Goal: Navigation & Orientation: Find specific page/section

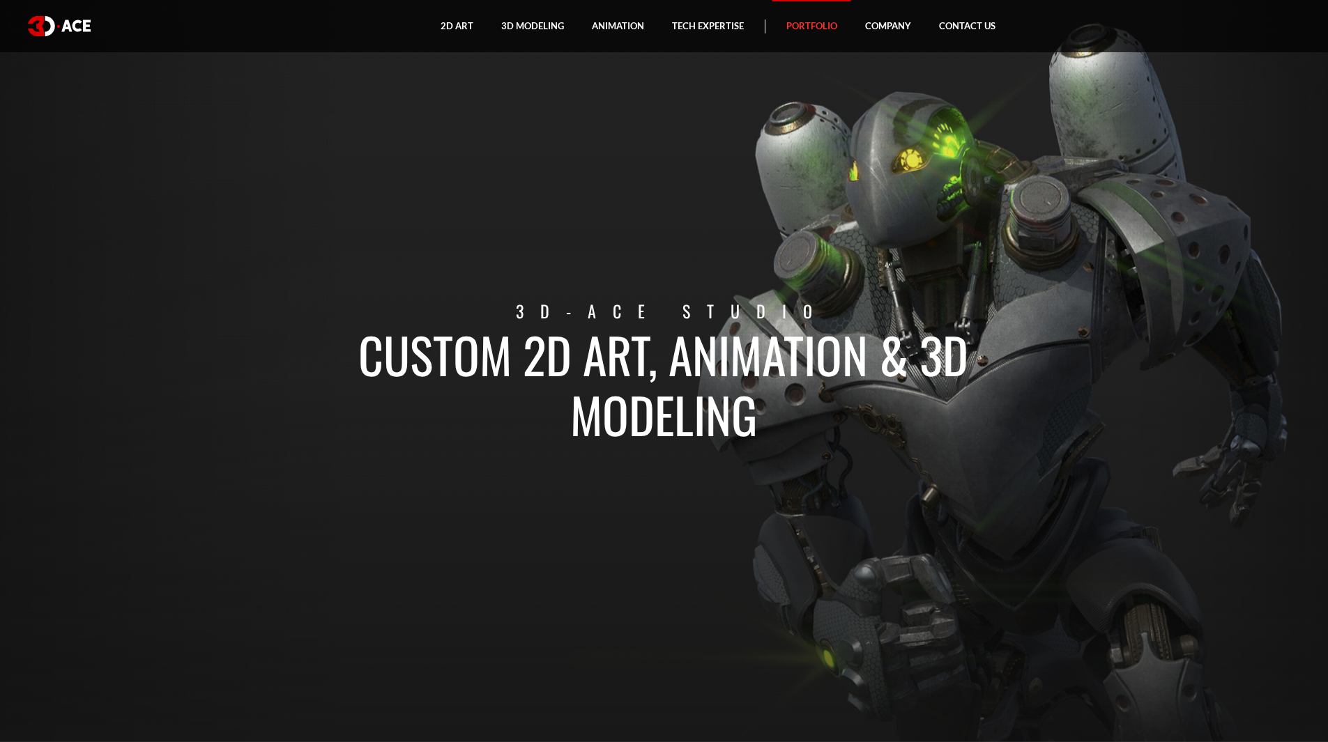
click at [809, 25] on link "Portfolio" at bounding box center [811, 26] width 79 height 52
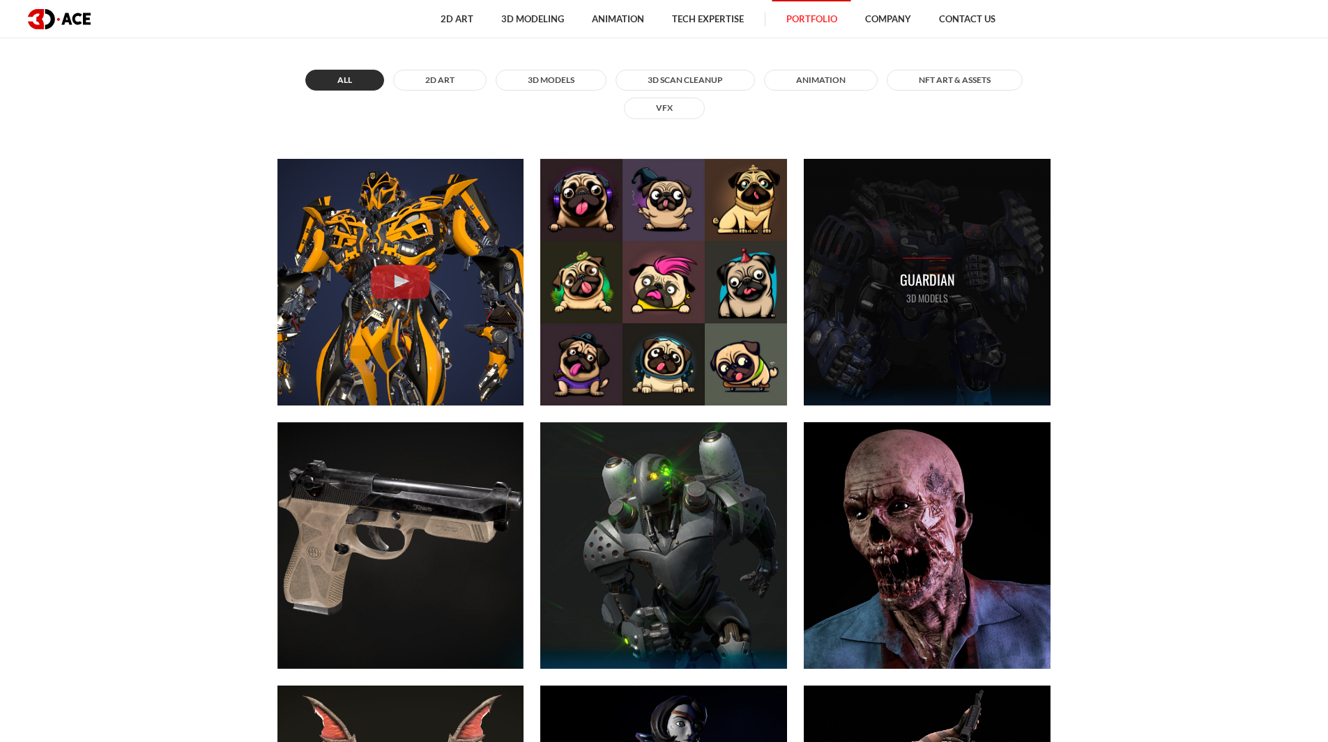
scroll to position [836, 0]
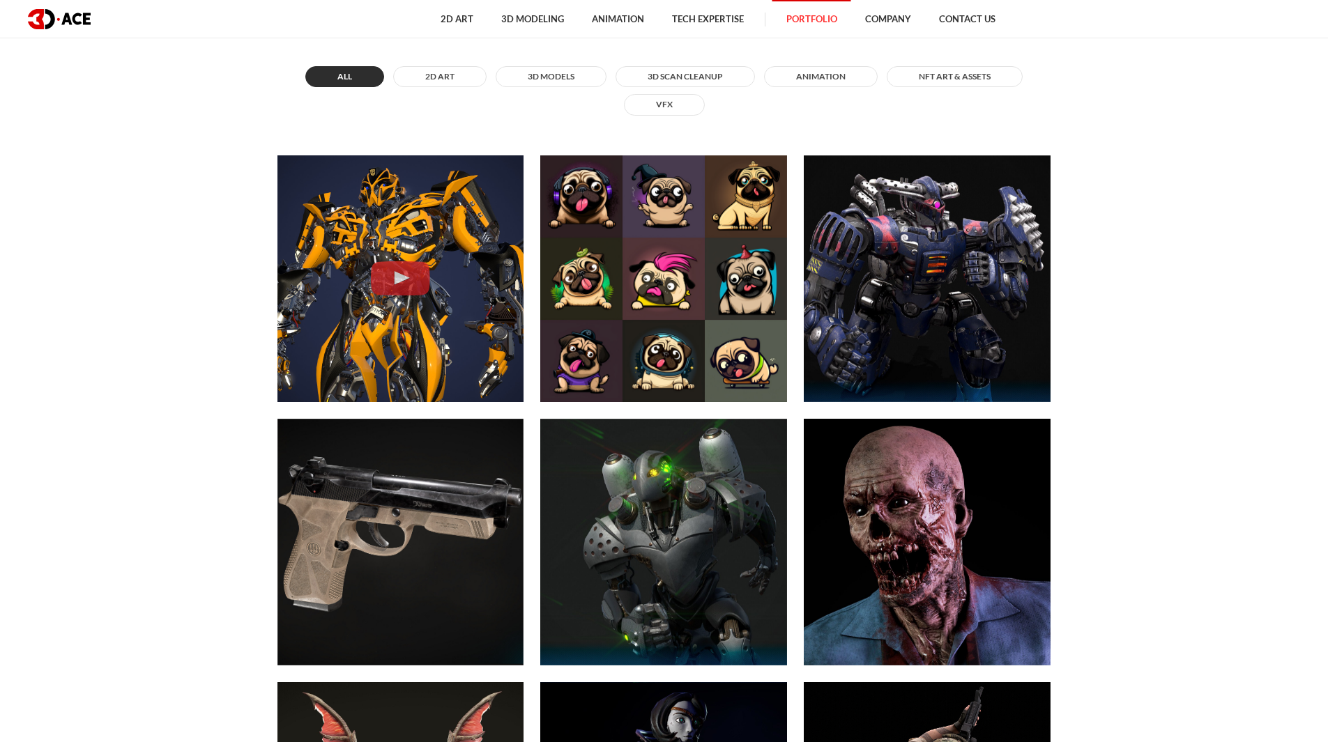
click at [562, 64] on div "All 2D ART 3D MODELS 3D Scan Cleanup ANIMATION NFT art & assets VFX" at bounding box center [664, 91] width 774 height 56
click at [560, 77] on button "3D MODELS" at bounding box center [551, 76] width 111 height 21
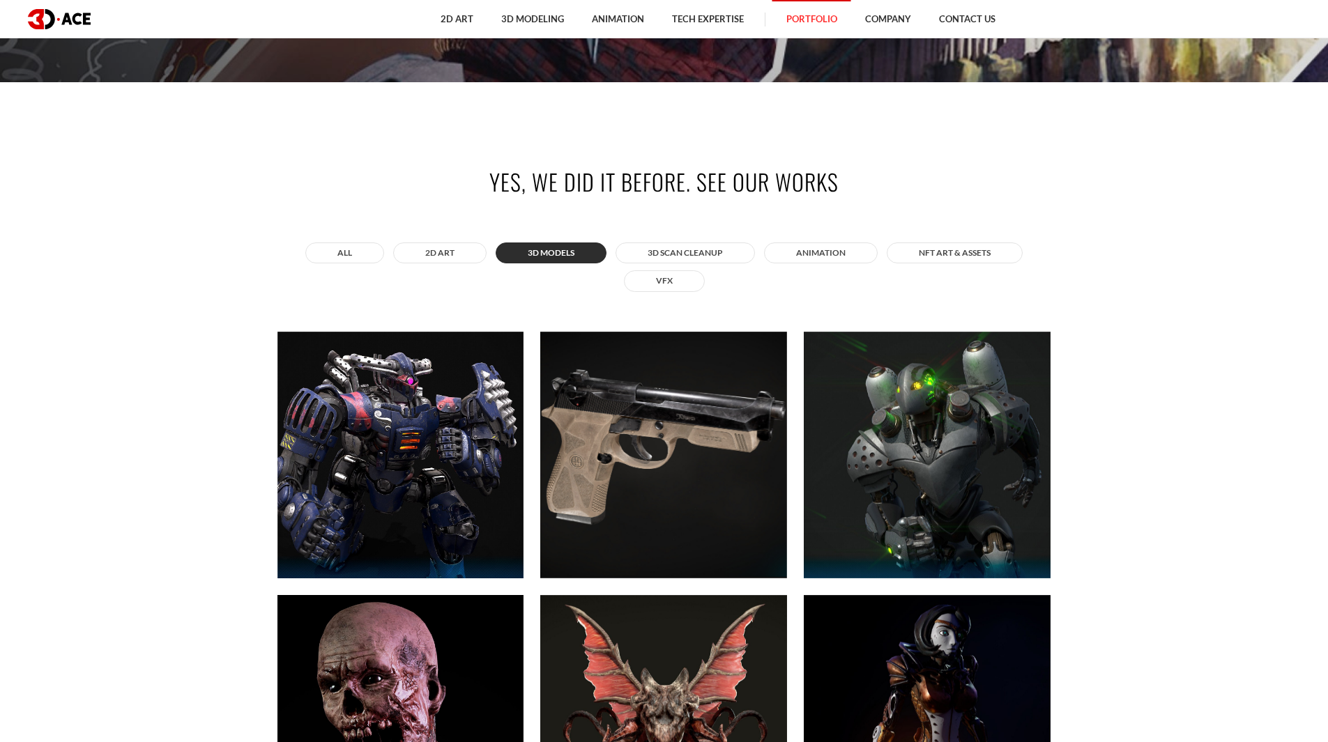
scroll to position [906, 0]
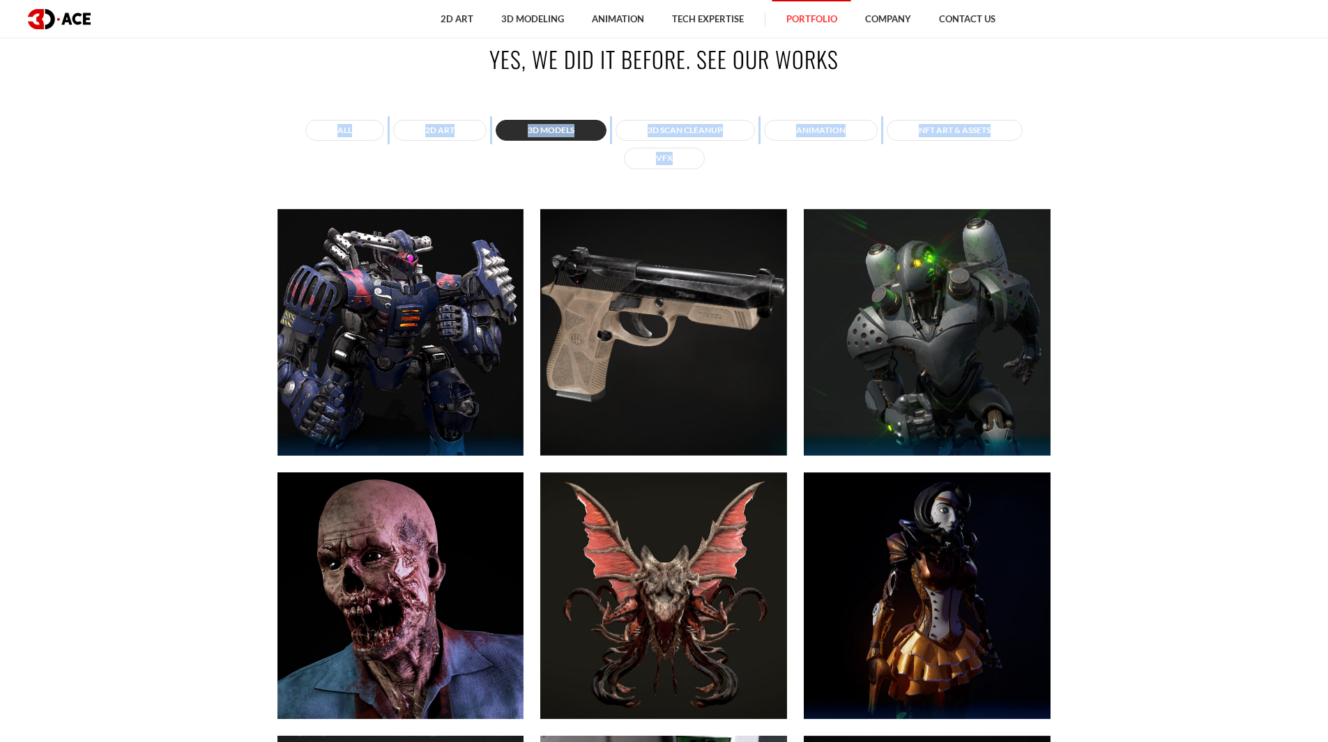
drag, startPoint x: 1319, startPoint y: 121, endPoint x: 1313, endPoint y: -25, distance: 146.5
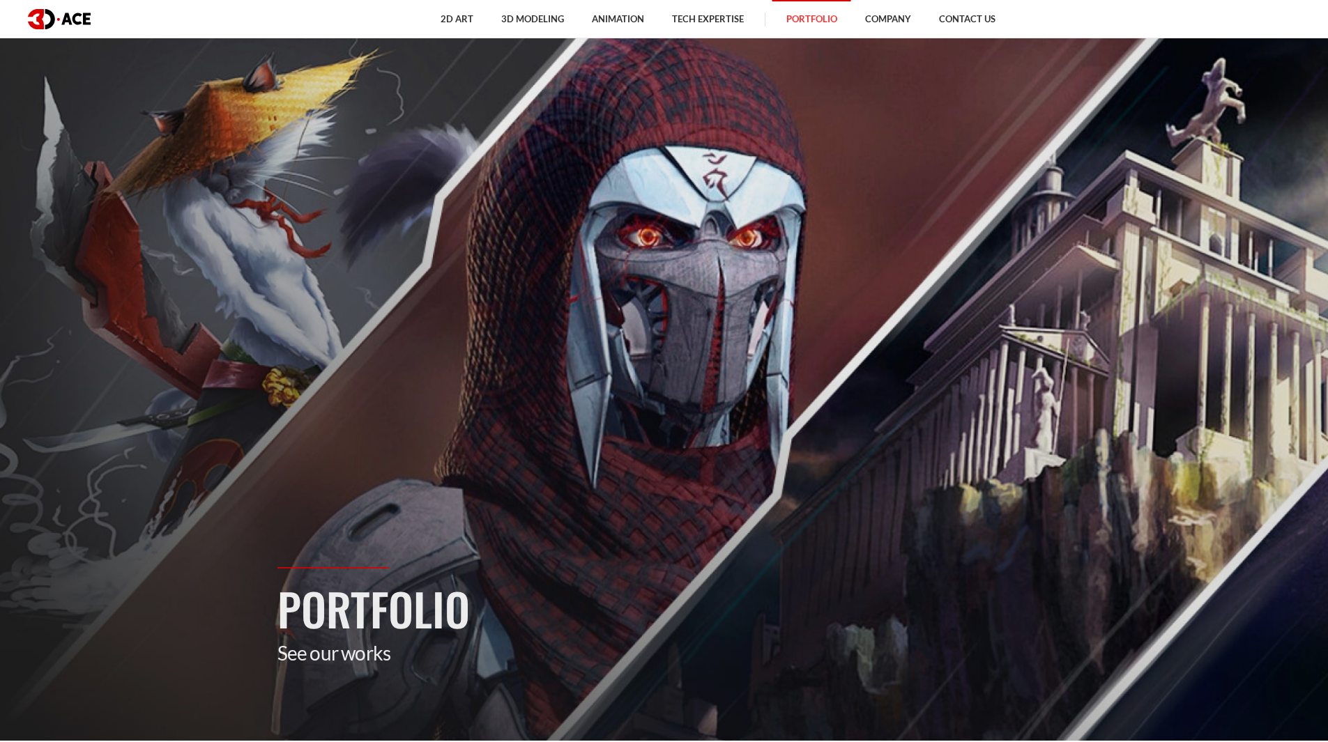
scroll to position [0, 0]
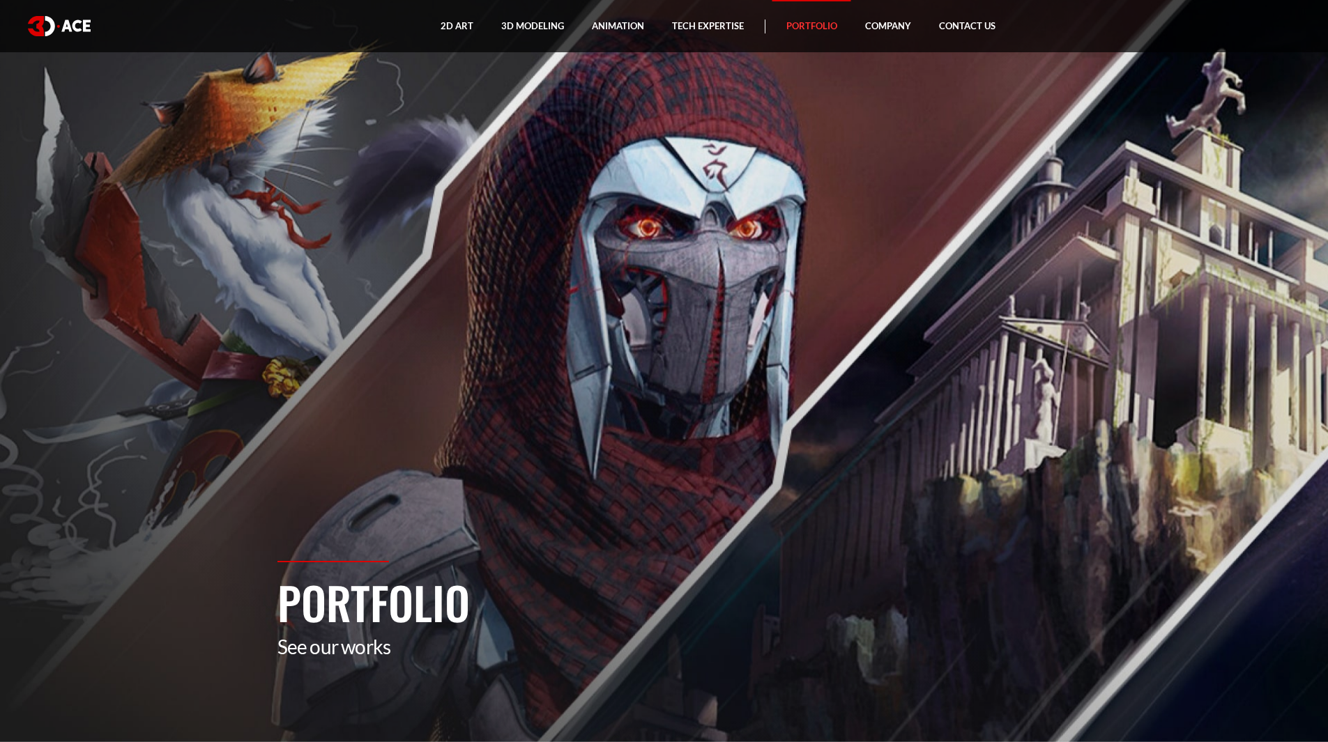
click at [59, 20] on img at bounding box center [59, 26] width 63 height 20
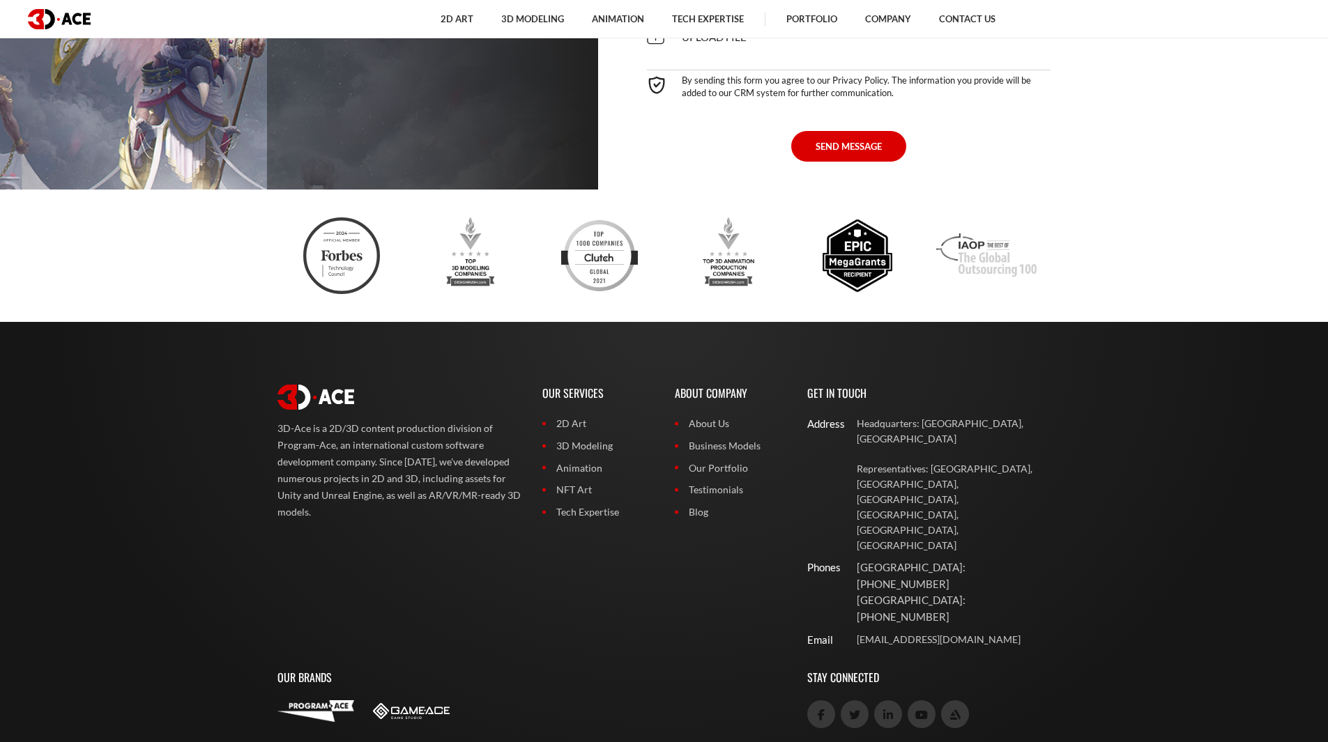
scroll to position [5917, 0]
